Goal: Use online tool/utility: Utilize a website feature to perform a specific function

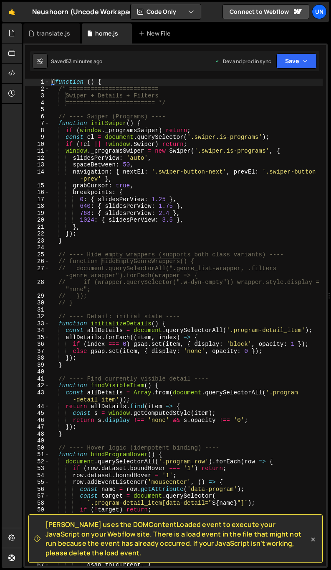
click at [179, 227] on div "( function ( ) { /* ========================= Swiper + Details + Filters ======…" at bounding box center [186, 329] width 273 height 501
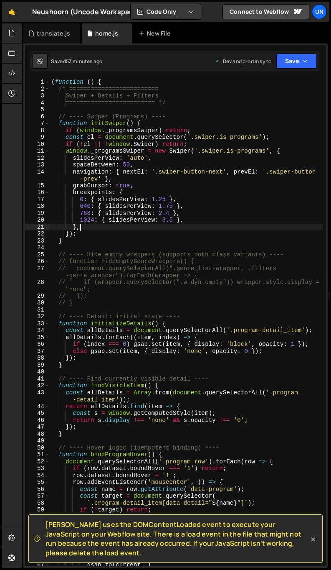
click at [112, 225] on div "( function ( ) { /* ========================= Swiper + Details + Filters ======…" at bounding box center [186, 329] width 273 height 501
click at [120, 221] on div "( function ( ) { /* ========================= Swiper + Details + Filters ======…" at bounding box center [186, 329] width 273 height 501
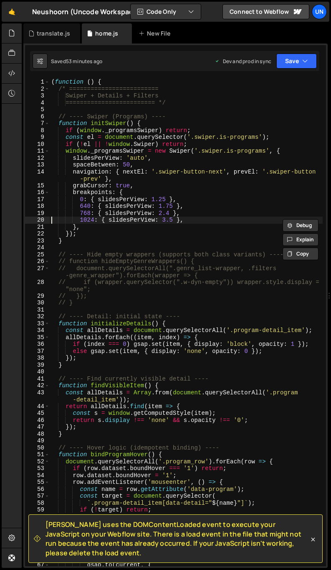
type textarea "1024: { slidesPerView: 3.5 },"
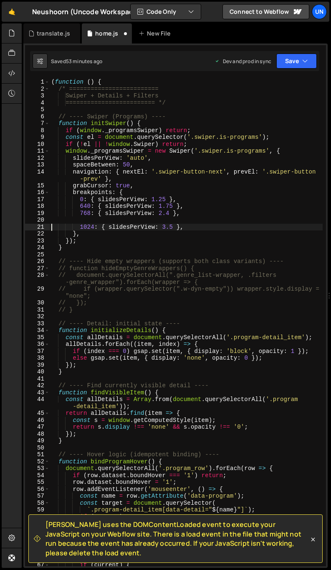
paste textarea
drag, startPoint x: 94, startPoint y: 226, endPoint x: 89, endPoint y: 226, distance: 5.9
click at [87, 226] on div "( function ( ) { /* ========================= Swiper + Details + Filters ======…" at bounding box center [186, 329] width 273 height 501
drag, startPoint x: 171, startPoint y: 225, endPoint x: 163, endPoint y: 225, distance: 7.5
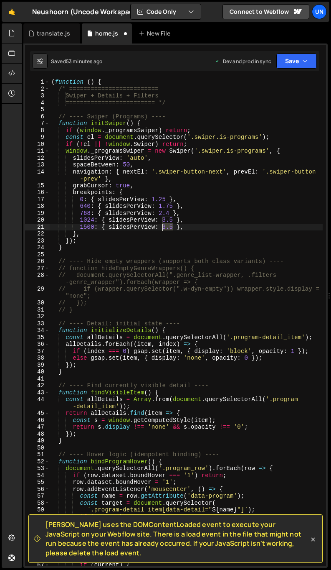
click at [163, 225] on div "( function ( ) { /* ========================= Swiper + Details + Filters ======…" at bounding box center [186, 329] width 273 height 501
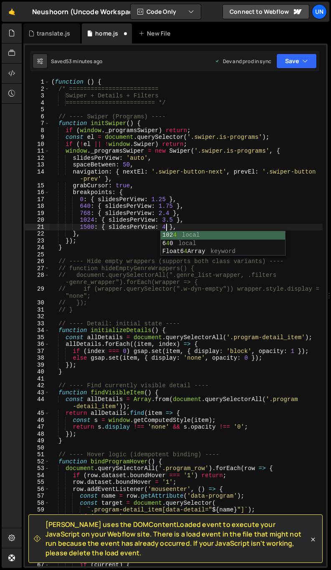
scroll to position [0, 8]
click at [170, 225] on div "( function ( ) { /* ========================= Swiper + Details + Filters ======…" at bounding box center [186, 329] width 273 height 501
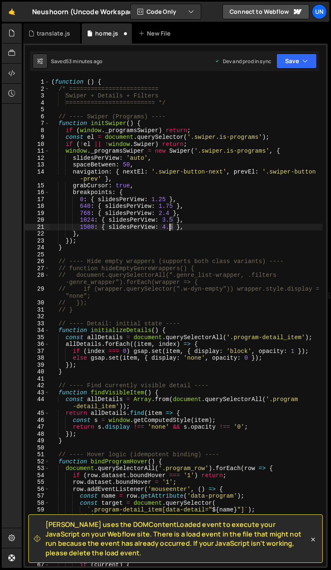
click at [170, 225] on div "( function ( ) { /* ========================= Swiper + Details + Filters ======…" at bounding box center [186, 329] width 273 height 501
click at [191, 232] on div "( function ( ) { /* ========================= Swiper + Details + Filters ======…" at bounding box center [186, 329] width 273 height 501
click at [193, 226] on div "( function ( ) { /* ========================= Swiper + Details + Filters ======…" at bounding box center [186, 329] width 273 height 501
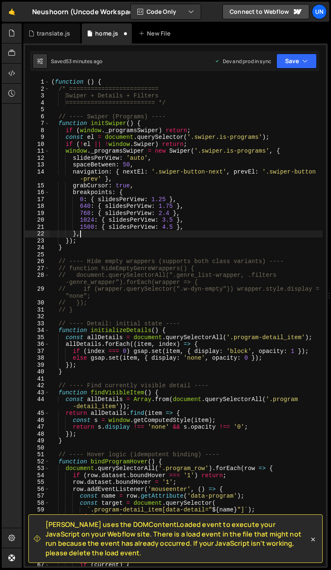
type textarea "1500: { slidesPerView: 4.5 },"
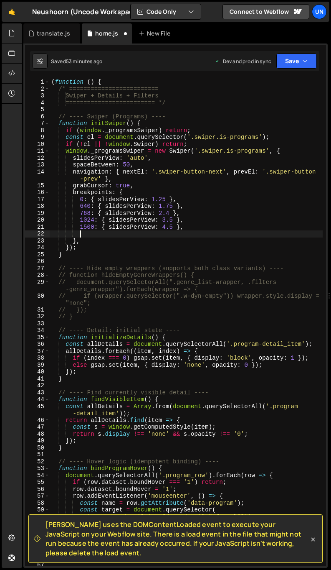
paste textarea
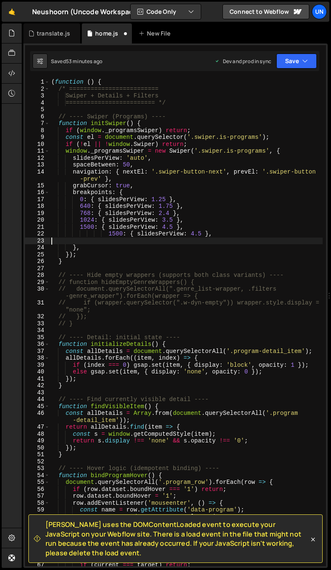
scroll to position [0, 0]
click at [187, 235] on div "( function ( ) { /* ========================= Swiper + Details + Filters ======…" at bounding box center [186, 329] width 273 height 501
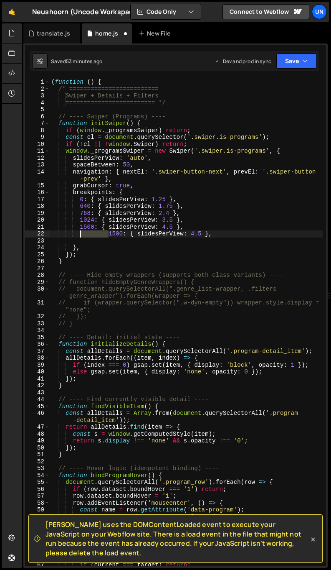
drag, startPoint x: 108, startPoint y: 235, endPoint x: 80, endPoint y: 235, distance: 28.4
click at [79, 235] on div "( function ( ) { /* ========================= Swiper + Details + Filters ======…" at bounding box center [186, 329] width 273 height 501
type textarea "1500: { slidesPerView: 4.5 },"
click at [183, 238] on div "( function ( ) { /* ========================= Swiper + Details + Filters ======…" at bounding box center [186, 329] width 273 height 501
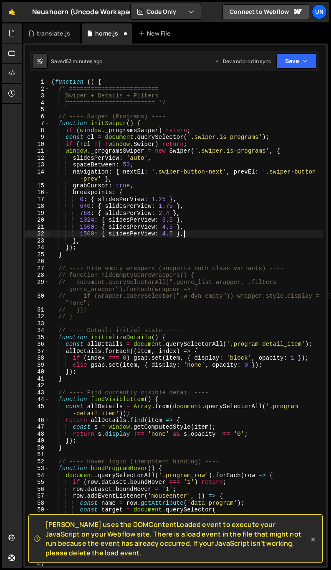
click at [211, 231] on div "( function ( ) { /* ========================= Swiper + Details + Filters ======…" at bounding box center [186, 329] width 273 height 501
click at [164, 236] on div "( function ( ) { /* ========================= Swiper + Details + Filters ======…" at bounding box center [186, 329] width 273 height 501
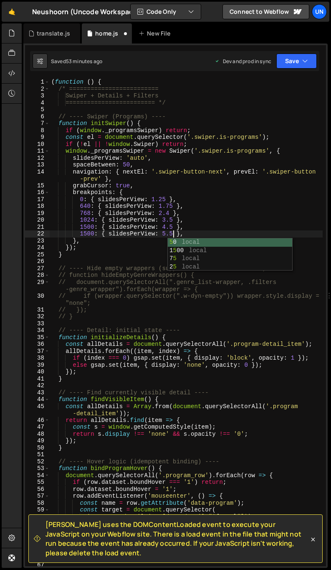
scroll to position [0, 8]
click at [224, 222] on div "( function ( ) { /* ========================= Swiper + Details + Filters ======…" at bounding box center [186, 329] width 273 height 501
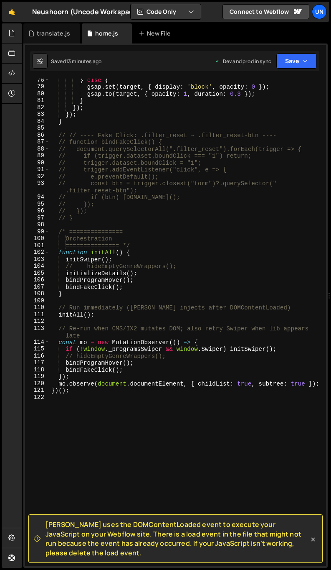
scroll to position [560, 0]
click at [110, 375] on div "} else { gsap . set ( target , { display : 'block' , opacity : 0 }) ; gsap . to…" at bounding box center [186, 326] width 273 height 501
click at [105, 373] on div "} else { gsap . set ( target , { display : 'block' , opacity : 0 }) ; gsap . to…" at bounding box center [186, 326] width 273 height 501
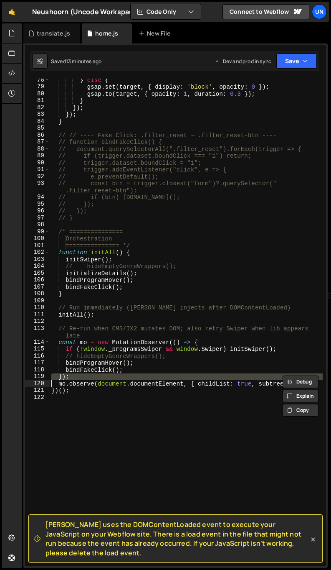
click at [105, 373] on div "} else { gsap . set ( target , { display : 'block' , opacity : 0 }) ; gsap . to…" at bounding box center [186, 326] width 273 height 501
click at [100, 369] on div "} else { gsap . set ( target , { display : 'block' , opacity : 0 }) ; gsap . to…" at bounding box center [186, 326] width 273 height 501
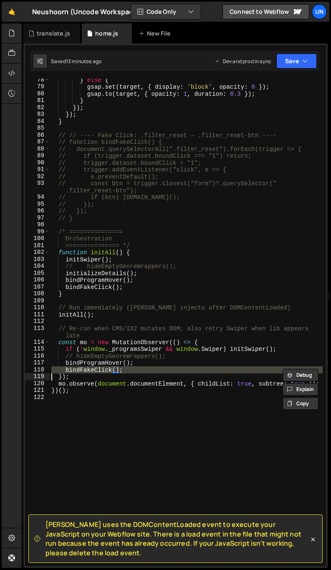
click at [100, 369] on div "} else { gsap . set ( target , { display : 'block' , opacity : 0 }) ; gsap . to…" at bounding box center [186, 326] width 273 height 501
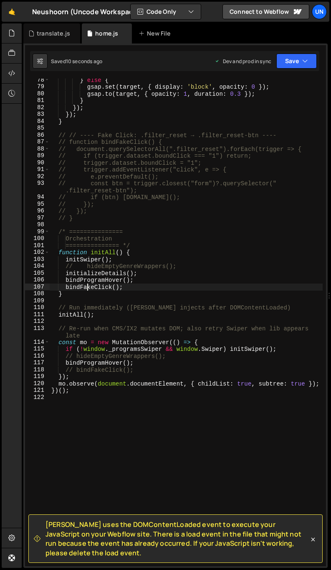
click at [87, 288] on div "} else { gsap . set ( target , { display : 'block' , opacity : 0 }) ; gsap . to…" at bounding box center [186, 326] width 273 height 501
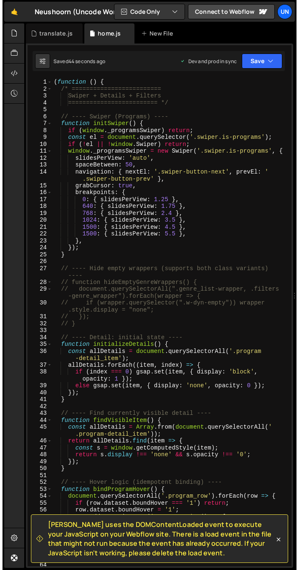
scroll to position [0, 0]
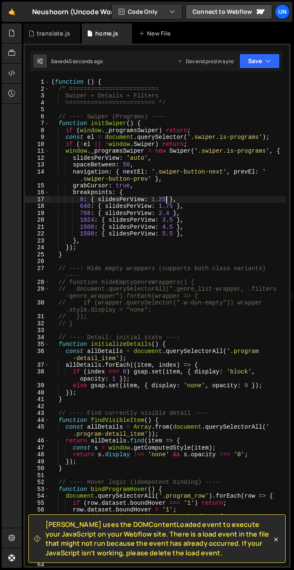
click at [166, 198] on div "( function ( ) { /* ========================= Swiper + Details + Filters ======…" at bounding box center [168, 329] width 236 height 501
click at [167, 219] on div "( function ( ) { /* ========================= Swiper + Details + Filters ======…" at bounding box center [168, 329] width 236 height 501
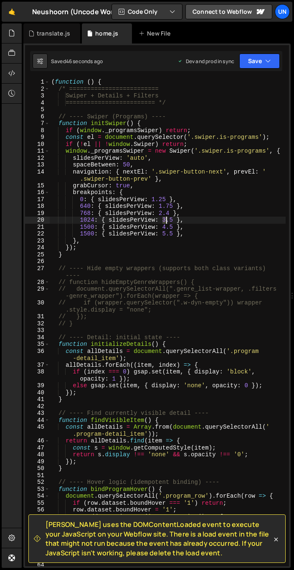
click at [167, 219] on div "( function ( ) { /* ========================= Swiper + Details + Filters ======…" at bounding box center [168, 329] width 236 height 501
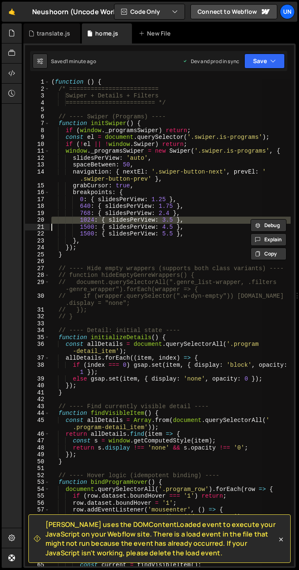
click at [180, 221] on div "( function ( ) { /* ========================= Swiper + Details + Filters ======…" at bounding box center [170, 322] width 241 height 487
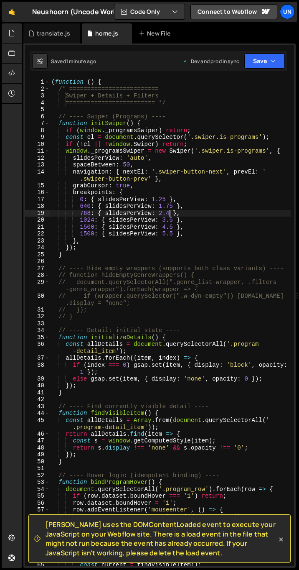
click at [171, 215] on div "( function ( ) { /* ========================= Swiper + Details + Filters ======…" at bounding box center [170, 329] width 241 height 501
click at [169, 222] on div "( function ( ) { /* ========================= Swiper + Details + Filters ======…" at bounding box center [170, 329] width 241 height 501
click at [172, 227] on div "( function ( ) { /* ========================= Swiper + Details + Filters ======…" at bounding box center [170, 329] width 241 height 501
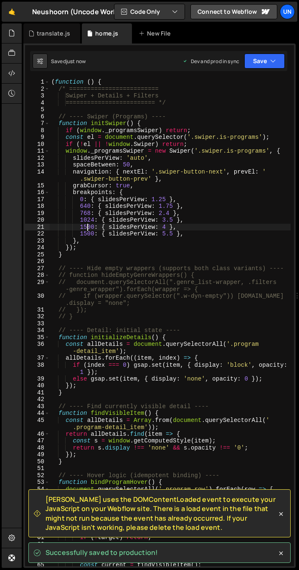
drag, startPoint x: 86, startPoint y: 229, endPoint x: 96, endPoint y: 227, distance: 10.6
click at [86, 229] on div "( function ( ) { /* ========================= Swiper + Details + Filters ======…" at bounding box center [170, 329] width 241 height 501
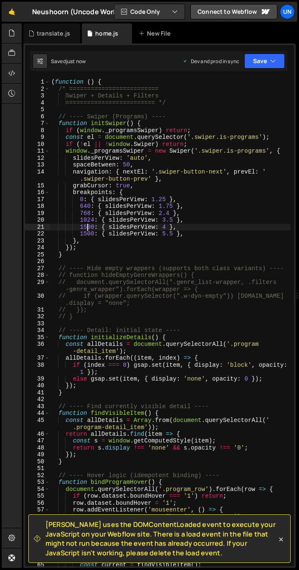
click at [87, 233] on div "( function ( ) { /* ========================= Swiper + Details + Filters ======…" at bounding box center [170, 329] width 241 height 501
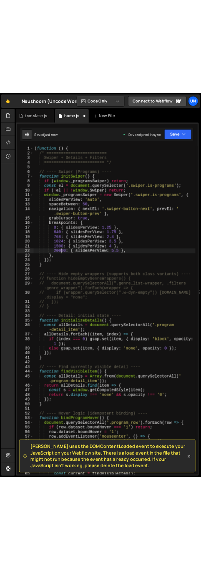
scroll to position [0, 3]
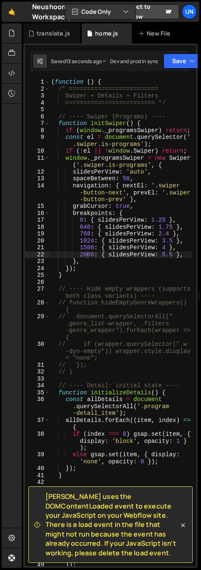
click at [171, 256] on div "( function ( ) { /* ========================= Swiper + Details + Filters ======…" at bounding box center [121, 329] width 143 height 501
drag, startPoint x: 166, startPoint y: 247, endPoint x: 171, endPoint y: 245, distance: 5.2
click at [166, 247] on div "( function ( ) { /* ========================= Swiper + Details + Filters ======…" at bounding box center [121, 329] width 143 height 501
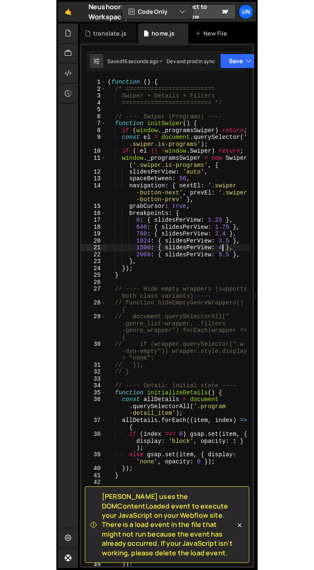
scroll to position [0, 8]
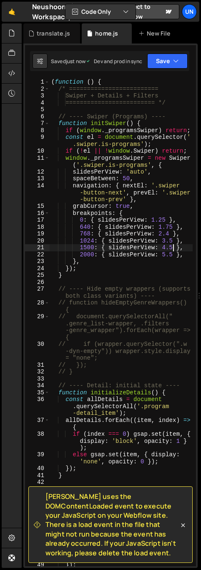
click at [173, 246] on div "( function ( ) { /* ========================= Swiper + Details + Filters ======…" at bounding box center [121, 329] width 143 height 501
type textarea "1500: { slidesPerView: 4.2 },"
click at [199, 253] on div at bounding box center [199, 295] width 3 height 545
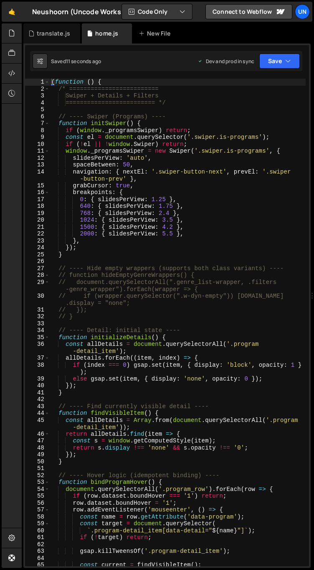
scroll to position [14452, 0]
click at [169, 231] on div "( function ( ) { /* ========================= Swiper + Details + Filters ======…" at bounding box center [178, 329] width 256 height 501
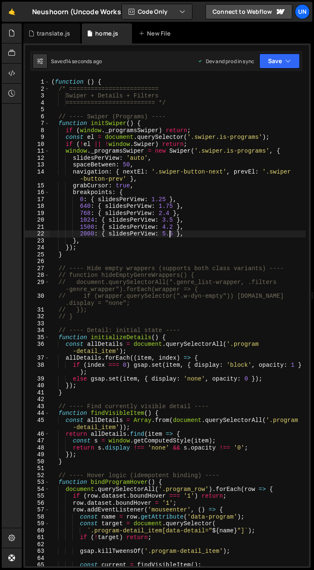
click at [171, 221] on div "( function ( ) { /* ========================= Swiper + Details + Filters ======…" at bounding box center [178, 329] width 256 height 501
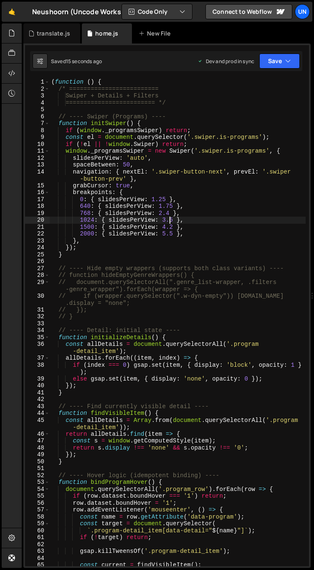
click at [172, 224] on div "( function ( ) { /* ========================= Swiper + Details + Filters ======…" at bounding box center [178, 329] width 256 height 501
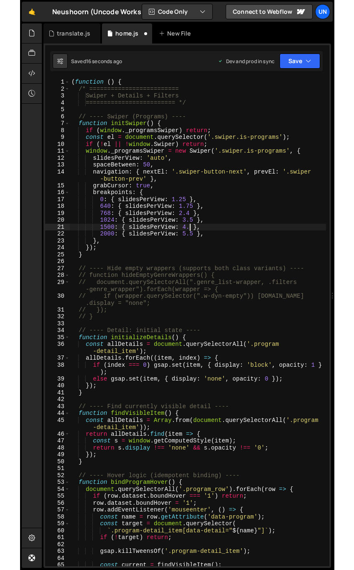
scroll to position [0, 8]
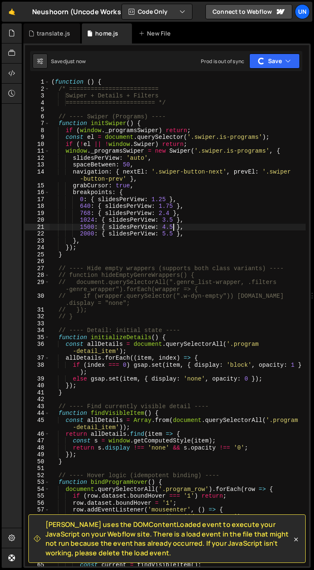
type textarea "1500: { slidesPerView: 4.5 },"
